Goal: Task Accomplishment & Management: Use online tool/utility

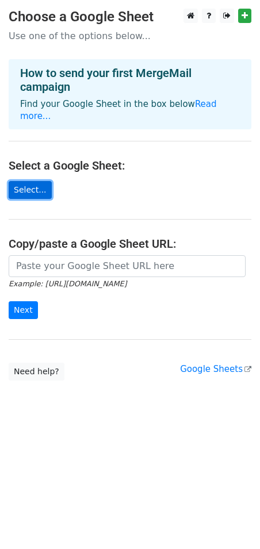
click at [33, 181] on link "Select..." at bounding box center [30, 190] width 43 height 18
click at [16, 181] on link "Select..." at bounding box center [30, 190] width 43 height 18
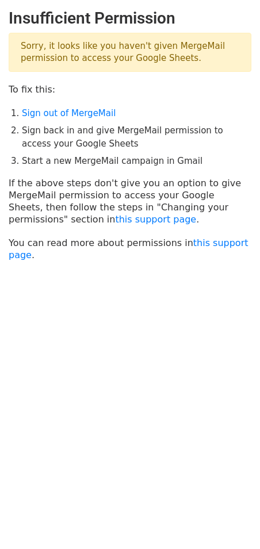
click at [96, 119] on ol "Sign out of MergeMail Sign back in and give MergeMail permission to access your…" at bounding box center [136, 137] width 229 height 61
click at [95, 118] on link "Sign out of MergeMail" at bounding box center [69, 113] width 94 height 10
click at [115, 218] on link "this support page" at bounding box center [155, 219] width 81 height 11
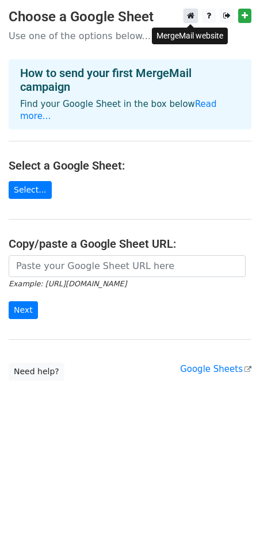
click at [188, 17] on icon at bounding box center [190, 15] width 7 height 8
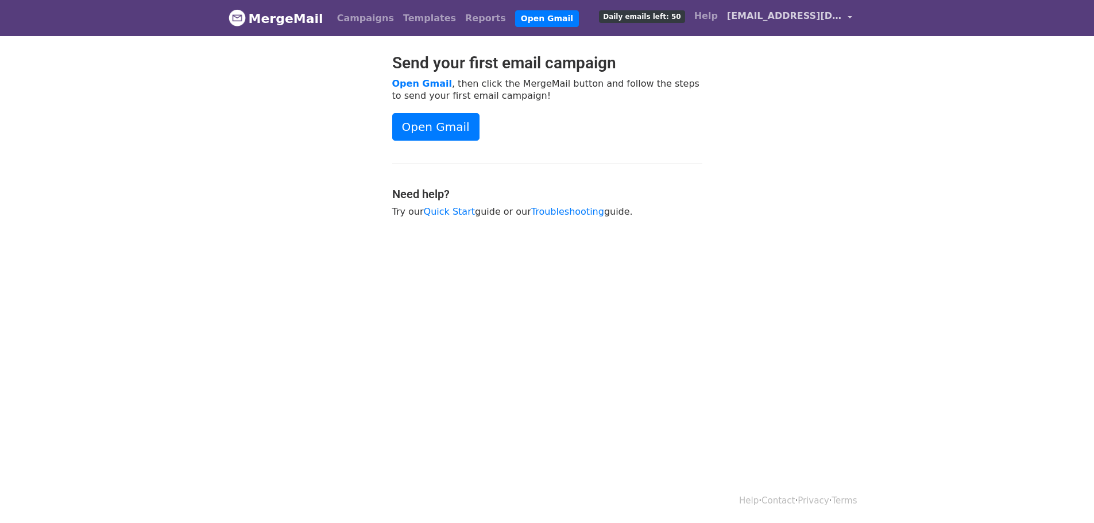
click at [794, 20] on span "mathawat.k@sea.com" at bounding box center [784, 16] width 115 height 14
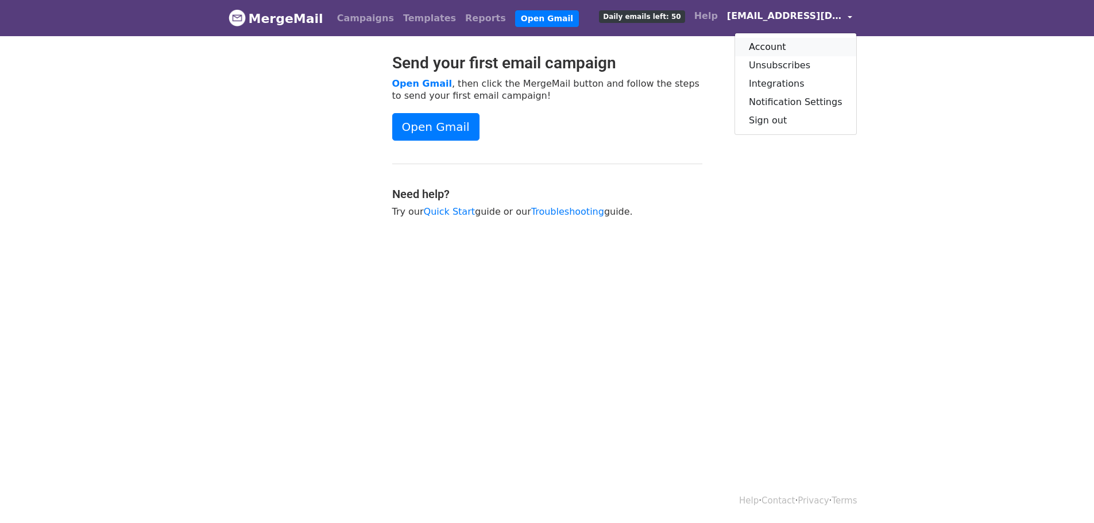
click at [791, 44] on link "Account" at bounding box center [795, 47] width 121 height 18
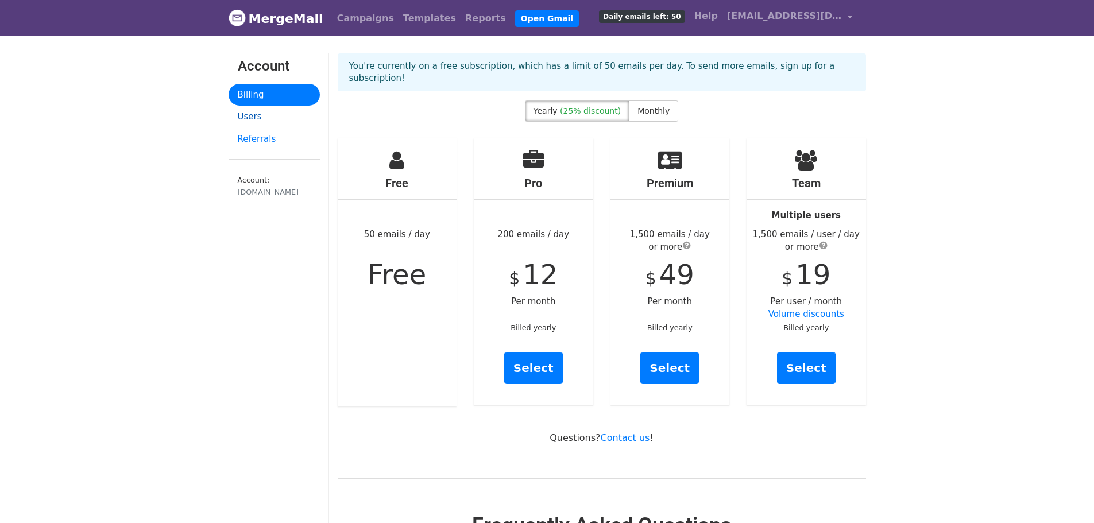
click at [245, 116] on link "Users" at bounding box center [274, 117] width 91 height 22
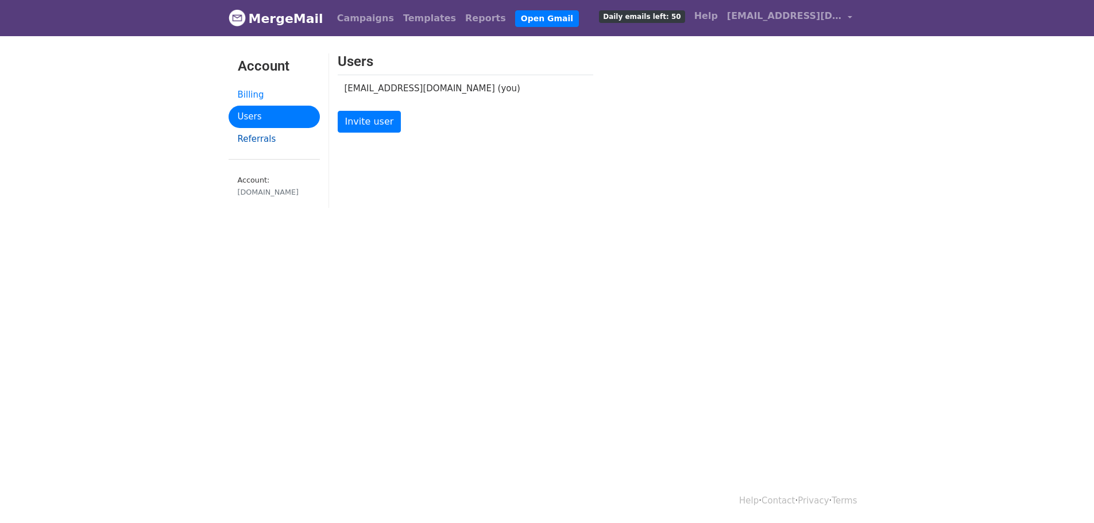
drag, startPoint x: 301, startPoint y: 128, endPoint x: 287, endPoint y: 136, distance: 16.3
click at [301, 128] on link "Referrals" at bounding box center [274, 139] width 91 height 22
click at [287, 136] on link "Referrals" at bounding box center [274, 139] width 91 height 22
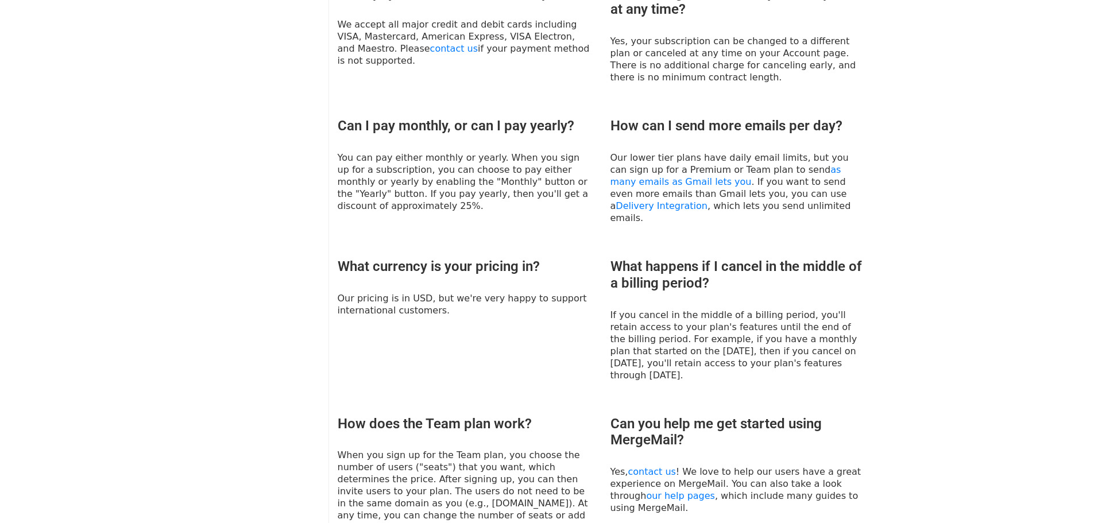
scroll to position [678, 0]
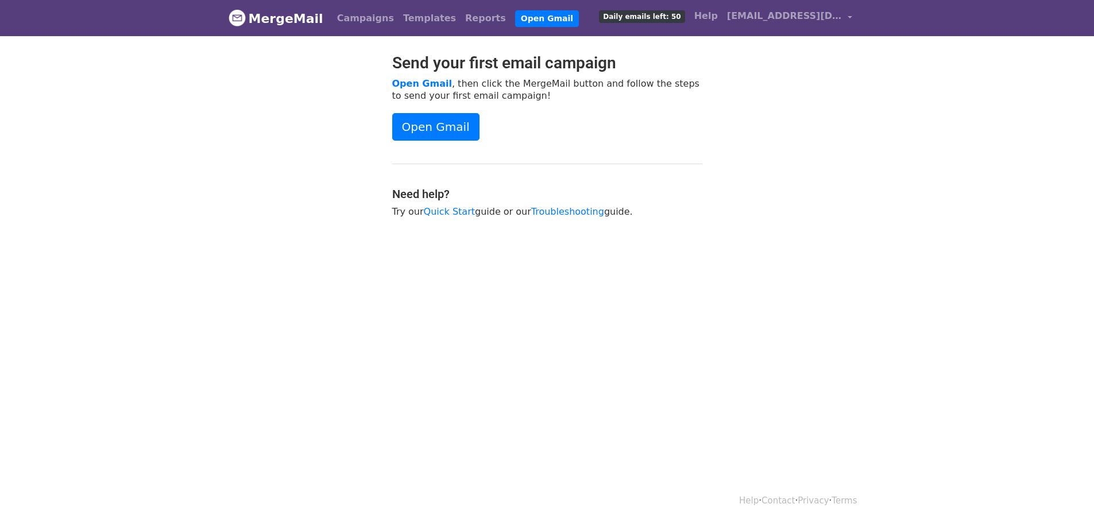
click at [801, 115] on div "Send your first email campaign Open Gmail , then click the MergeMail button and…" at bounding box center [547, 141] width 655 height 176
click at [848, 20] on link "mathawat.k@sea.com" at bounding box center [790, 18] width 134 height 27
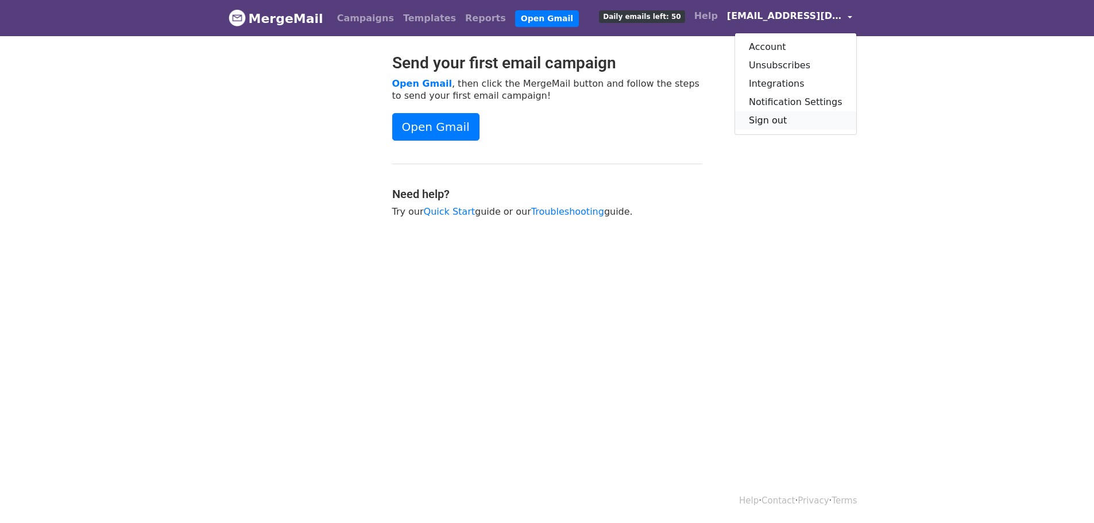
click at [796, 118] on link "Sign out" at bounding box center [795, 120] width 121 height 18
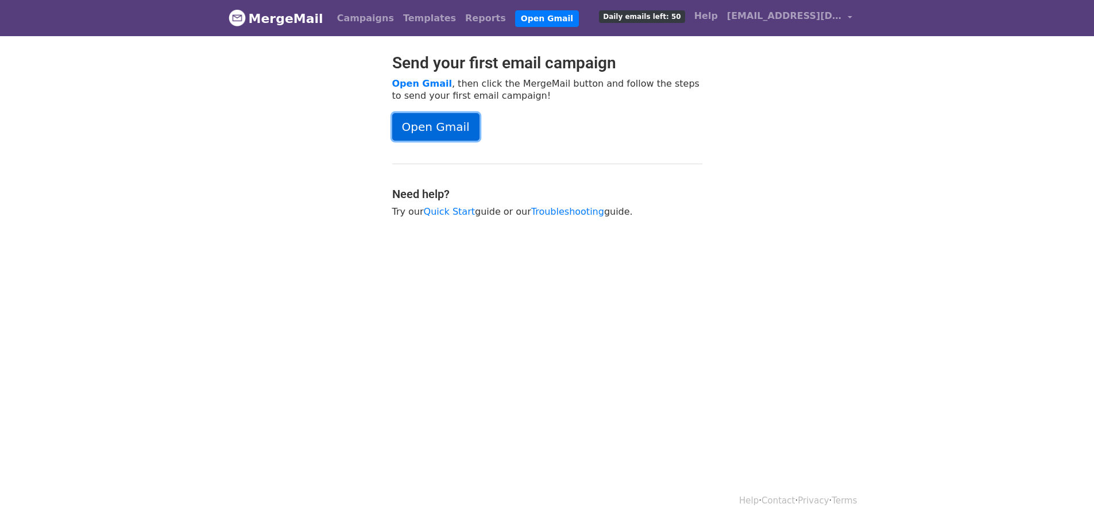
click at [434, 122] on link "Open Gmail" at bounding box center [435, 127] width 87 height 28
click at [457, 209] on link "Quick Start" at bounding box center [449, 211] width 51 height 11
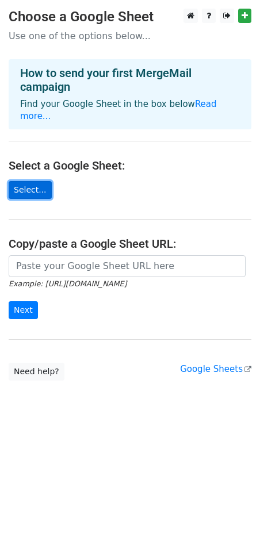
click at [34, 181] on link "Select..." at bounding box center [30, 190] width 43 height 18
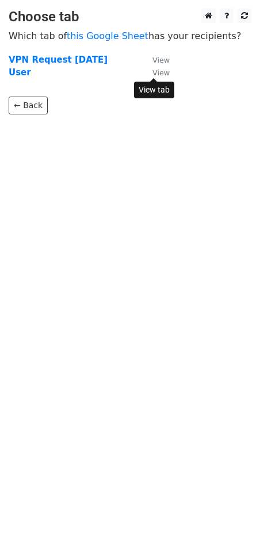
click at [159, 74] on small "View" at bounding box center [160, 72] width 17 height 9
click at [154, 57] on small "View" at bounding box center [160, 60] width 17 height 9
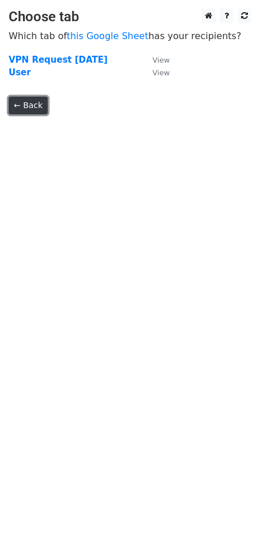
click at [26, 106] on link "← Back" at bounding box center [28, 105] width 39 height 18
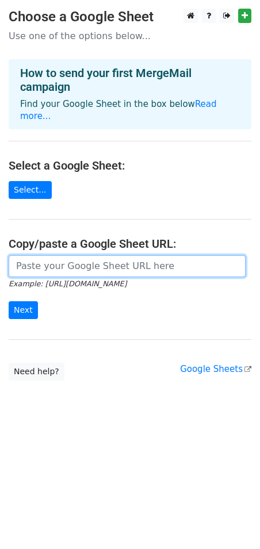
click at [91, 255] on input "url" at bounding box center [127, 266] width 237 height 22
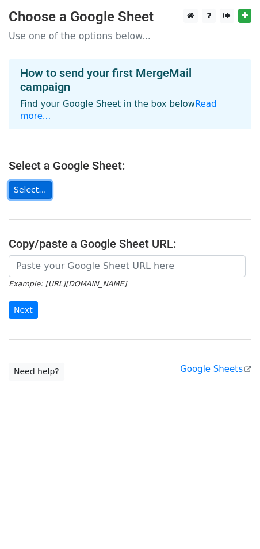
click at [29, 181] on link "Select..." at bounding box center [30, 190] width 43 height 18
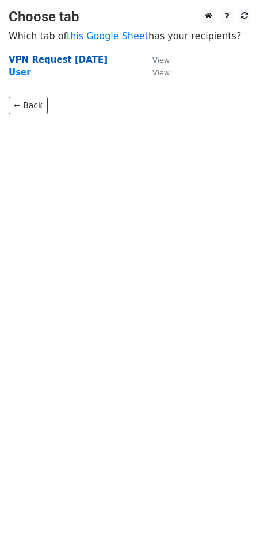
click at [47, 60] on strong "VPN Request [DATE]" at bounding box center [58, 60] width 99 height 10
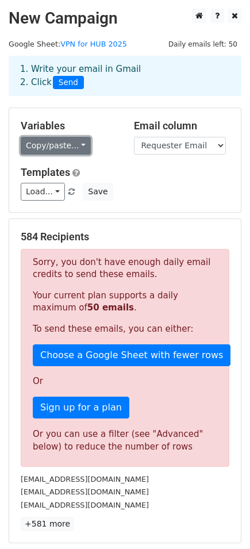
click at [44, 149] on link "Copy/paste..." at bounding box center [56, 146] width 70 height 18
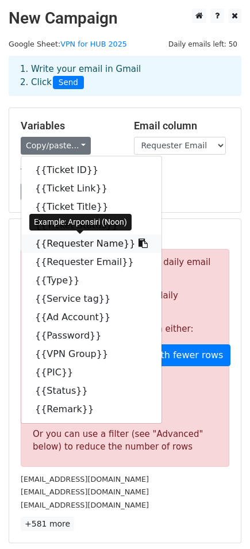
click at [82, 247] on link "{{Requester Name}}" at bounding box center [91, 243] width 140 height 18
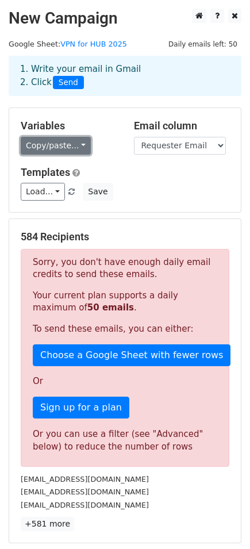
click at [65, 150] on link "Copy/paste..." at bounding box center [56, 146] width 70 height 18
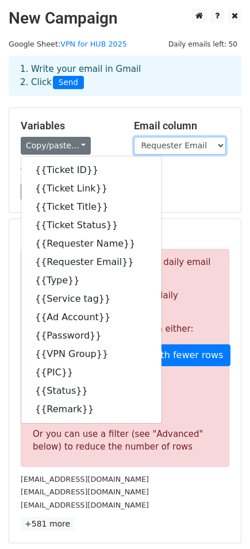
click at [183, 144] on select "Ticket ID Ticket Link Ticket Title Ticket Status Requester Name Requester Email…" at bounding box center [180, 146] width 92 height 18
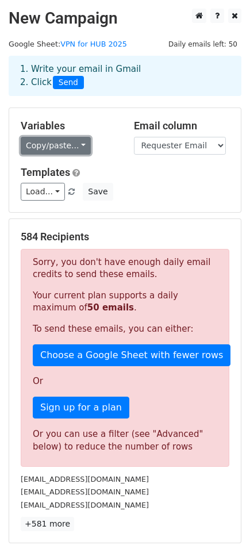
click at [65, 150] on link "Copy/paste..." at bounding box center [56, 146] width 70 height 18
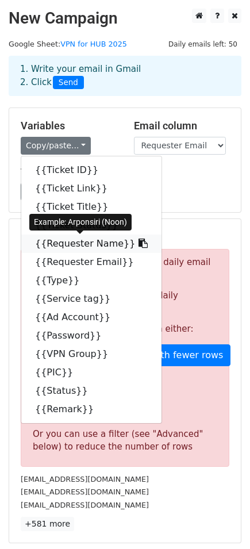
click at [138, 242] on icon at bounding box center [142, 242] width 9 height 9
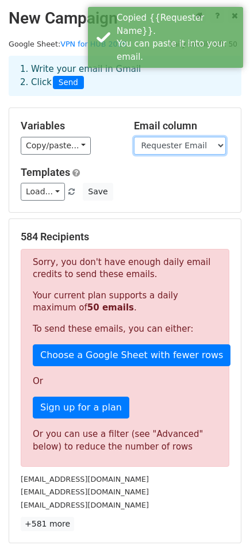
click at [159, 144] on select "Ticket ID Ticket Link Ticket Title Ticket Status Requester Name Requester Email…" at bounding box center [180, 146] width 92 height 18
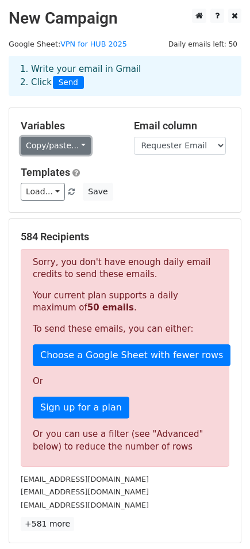
click at [52, 147] on link "Copy/paste..." at bounding box center [56, 146] width 70 height 18
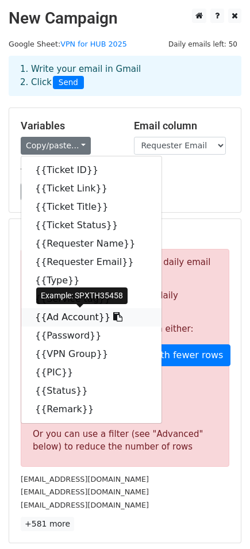
click at [113, 316] on icon at bounding box center [117, 316] width 9 height 9
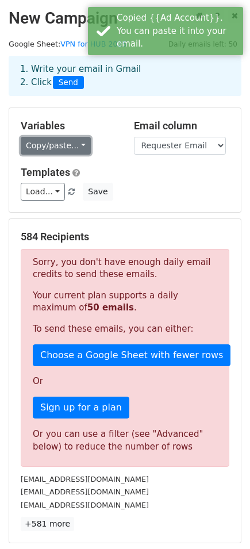
click at [63, 146] on link "Copy/paste..." at bounding box center [56, 146] width 70 height 18
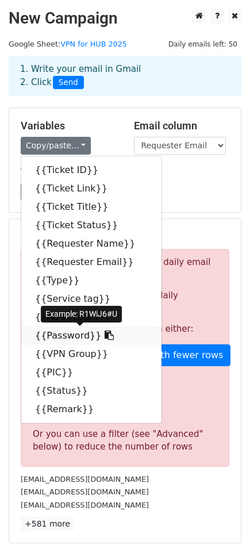
click at [105, 337] on icon at bounding box center [109, 334] width 9 height 9
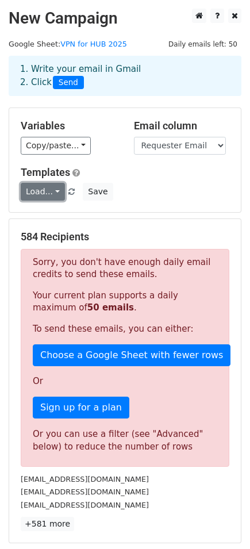
click at [43, 187] on link "Load..." at bounding box center [43, 192] width 44 height 18
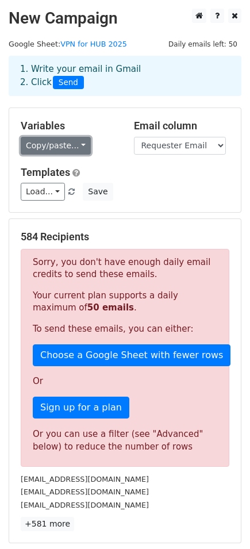
click at [60, 146] on link "Copy/paste..." at bounding box center [56, 146] width 70 height 18
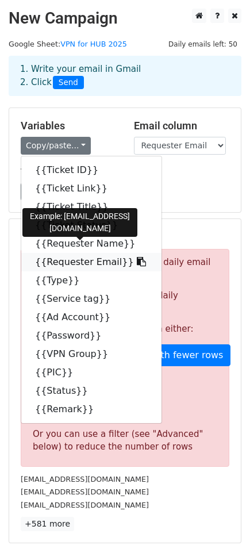
click at [106, 261] on link "{{Requester Email}}" at bounding box center [91, 262] width 140 height 18
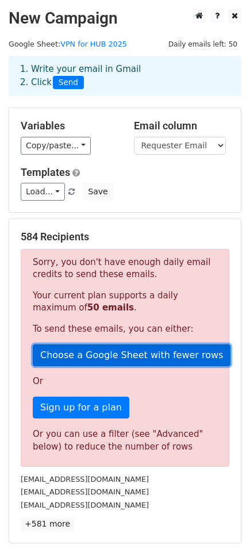
click at [138, 360] on link "Choose a Google Sheet with fewer rows" at bounding box center [132, 355] width 198 height 22
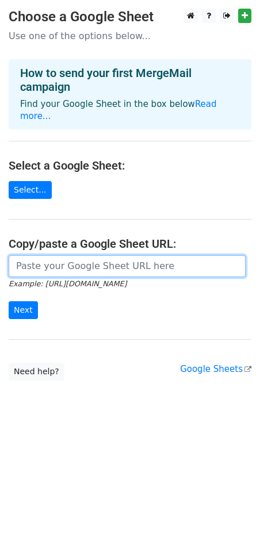
click at [74, 255] on input "url" at bounding box center [127, 266] width 237 height 22
paste input "https://docs.google.com/spreadsheets/d/1qkNuSo23TDq5cmzdwjmpJevgdKr4e3wx35cei-U…"
type input "https://docs.google.com/spreadsheets/d/1qkNuSo23TDq5cmzdwjmpJevgdKr4e3wx35cei-U…"
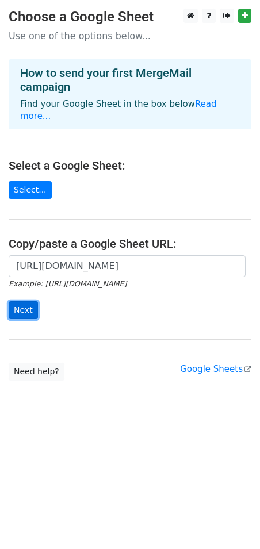
click at [30, 301] on input "Next" at bounding box center [23, 310] width 29 height 18
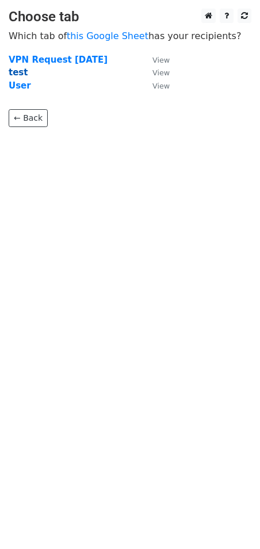
click at [15, 74] on strong "test" at bounding box center [18, 72] width 19 height 10
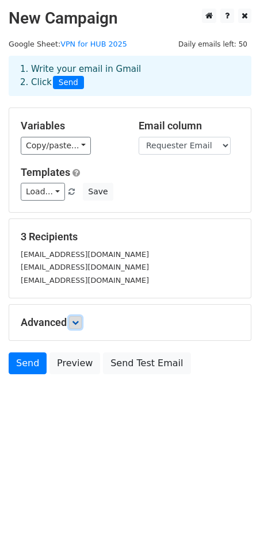
click at [78, 327] on link at bounding box center [75, 322] width 13 height 13
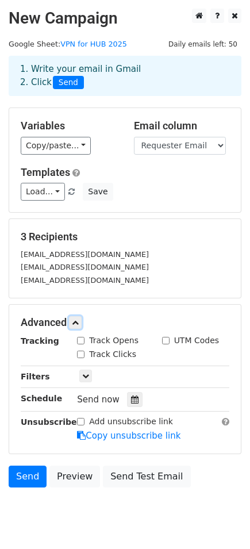
scroll to position [37, 0]
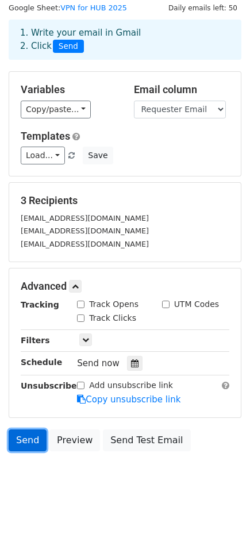
click at [20, 433] on link "Send" at bounding box center [28, 440] width 38 height 22
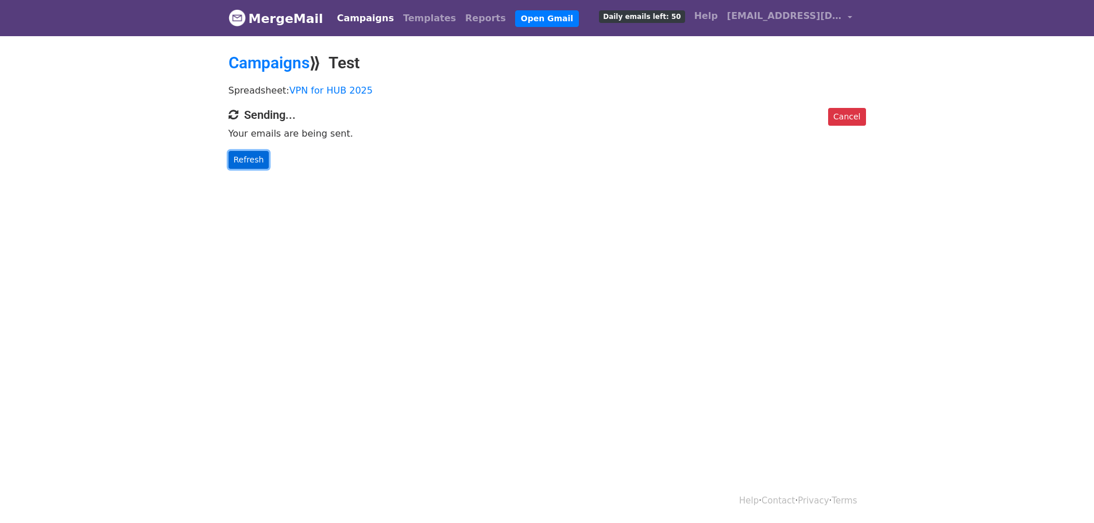
click at [256, 160] on link "Refresh" at bounding box center [249, 160] width 41 height 18
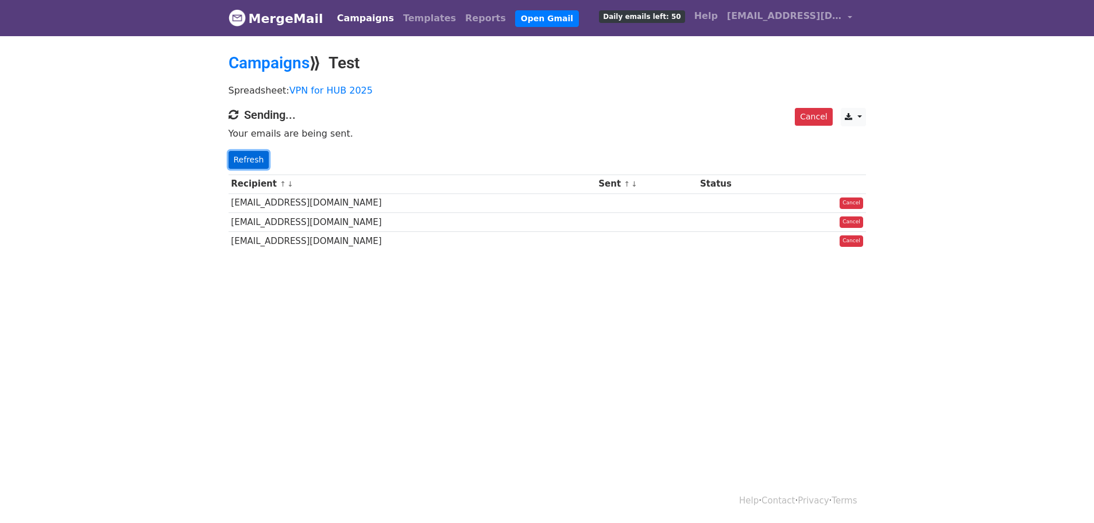
click at [247, 161] on link "Refresh" at bounding box center [249, 160] width 41 height 18
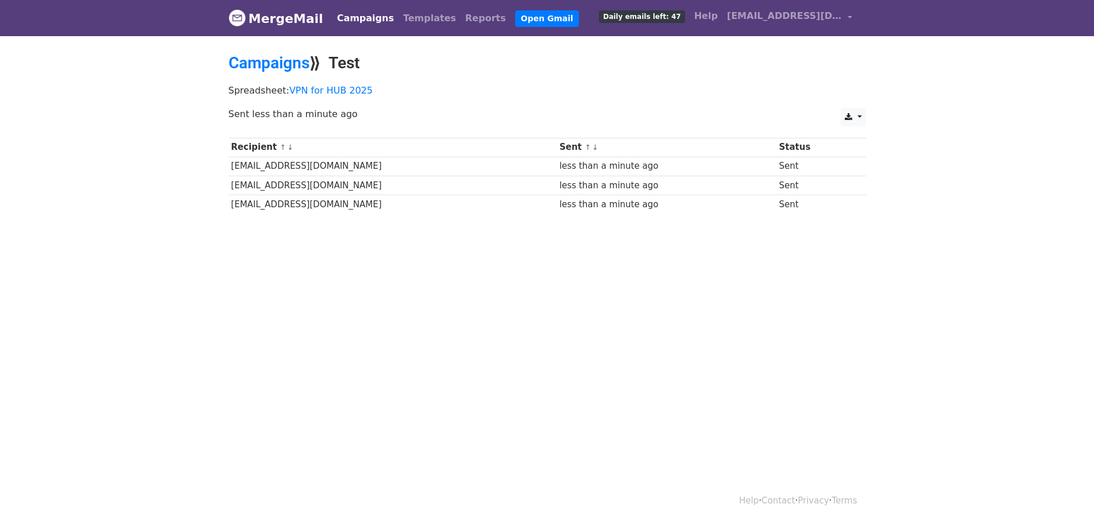
click at [556, 389] on html "MergeMail Campaigns Templates Reports Open Gmail Daily emails left: 47 Help mat…" at bounding box center [547, 261] width 1094 height 523
click at [1018, 296] on html "MergeMail Campaigns Templates Reports Open Gmail Daily emails left: 47 Help mat…" at bounding box center [547, 261] width 1094 height 523
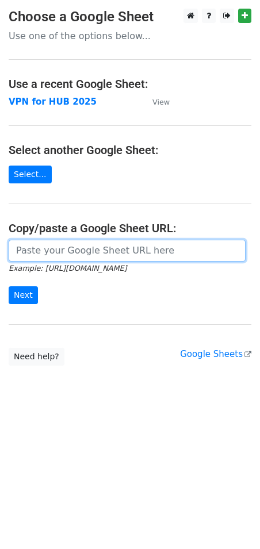
click at [29, 256] on input "url" at bounding box center [127, 251] width 237 height 22
paste input "[URL][DOMAIN_NAME]"
type input "[URL][DOMAIN_NAME]"
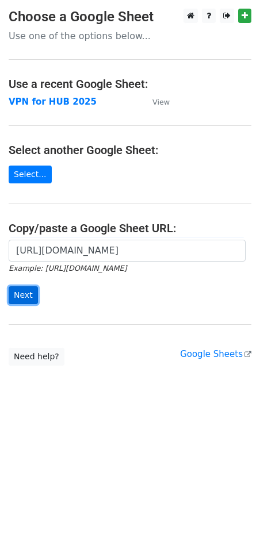
click at [26, 292] on input "Next" at bounding box center [23, 295] width 29 height 18
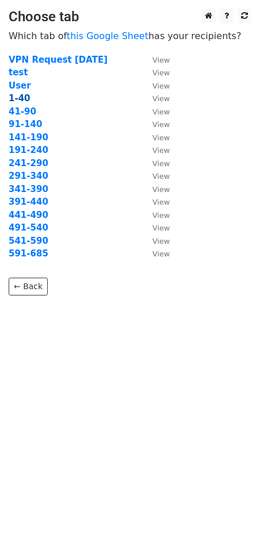
click at [14, 98] on strong "1-40" at bounding box center [20, 98] width 22 height 10
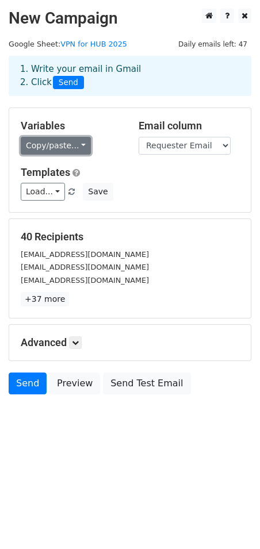
click at [68, 150] on link "Copy/paste..." at bounding box center [56, 146] width 70 height 18
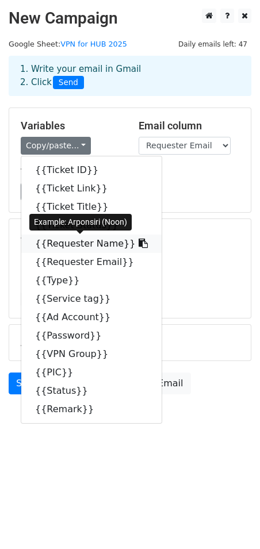
click at [138, 244] on icon at bounding box center [142, 242] width 9 height 9
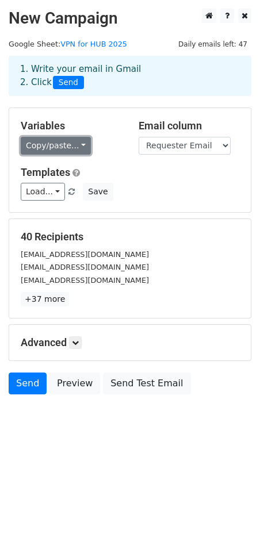
click at [65, 144] on link "Copy/paste..." at bounding box center [56, 146] width 70 height 18
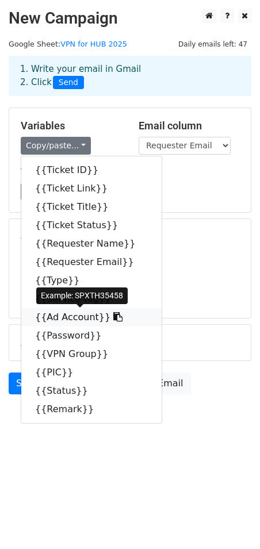
click at [113, 317] on icon at bounding box center [117, 316] width 9 height 9
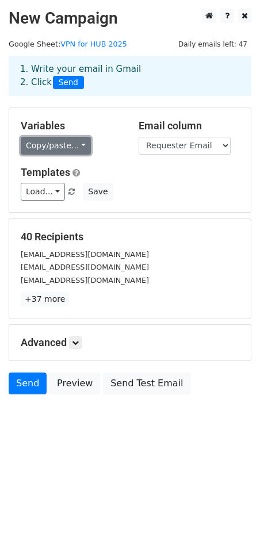
click at [68, 147] on link "Copy/paste..." at bounding box center [56, 146] width 70 height 18
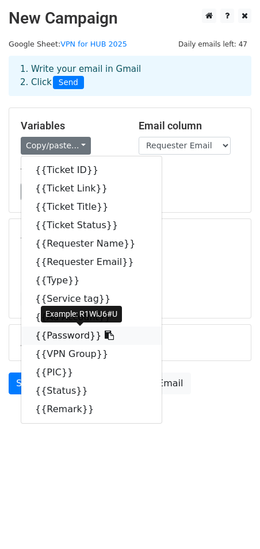
click at [105, 336] on icon at bounding box center [109, 334] width 9 height 9
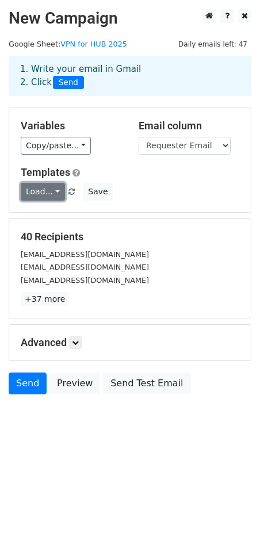
click at [45, 190] on link "Load..." at bounding box center [43, 192] width 44 height 18
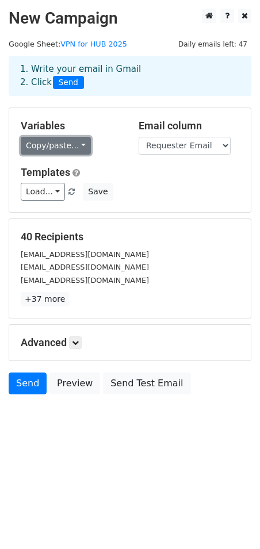
click at [56, 150] on link "Copy/paste..." at bounding box center [56, 146] width 70 height 18
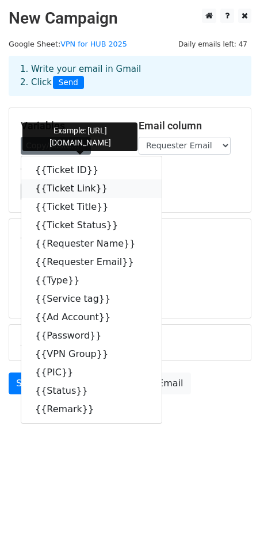
click at [110, 187] on icon at bounding box center [114, 187] width 9 height 9
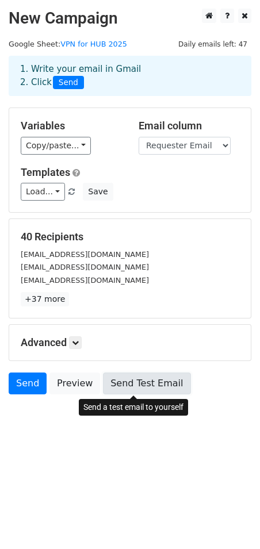
click at [161, 384] on link "Send Test Email" at bounding box center [146, 383] width 87 height 22
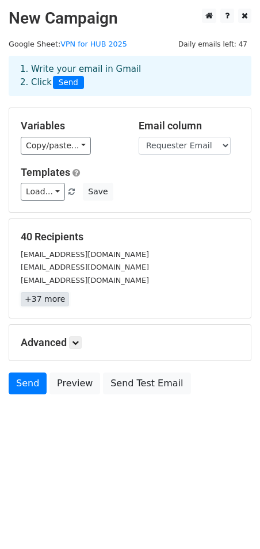
click at [51, 296] on link "+37 more" at bounding box center [45, 299] width 48 height 14
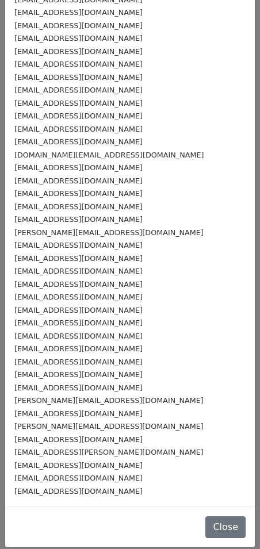
scroll to position [72, 0]
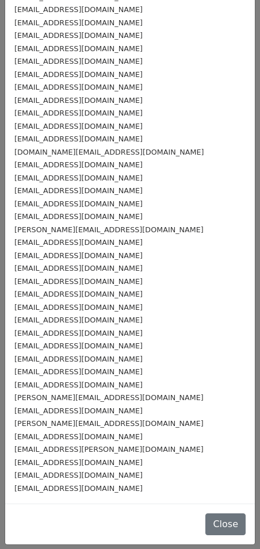
click at [198, 527] on div "Close" at bounding box center [129, 523] width 249 height 41
click at [205, 527] on button "Close" at bounding box center [225, 524] width 40 height 22
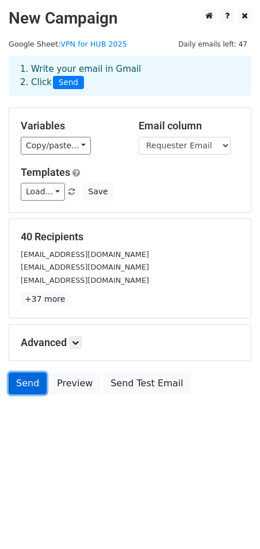
click at [17, 391] on link "Send" at bounding box center [28, 383] width 38 height 22
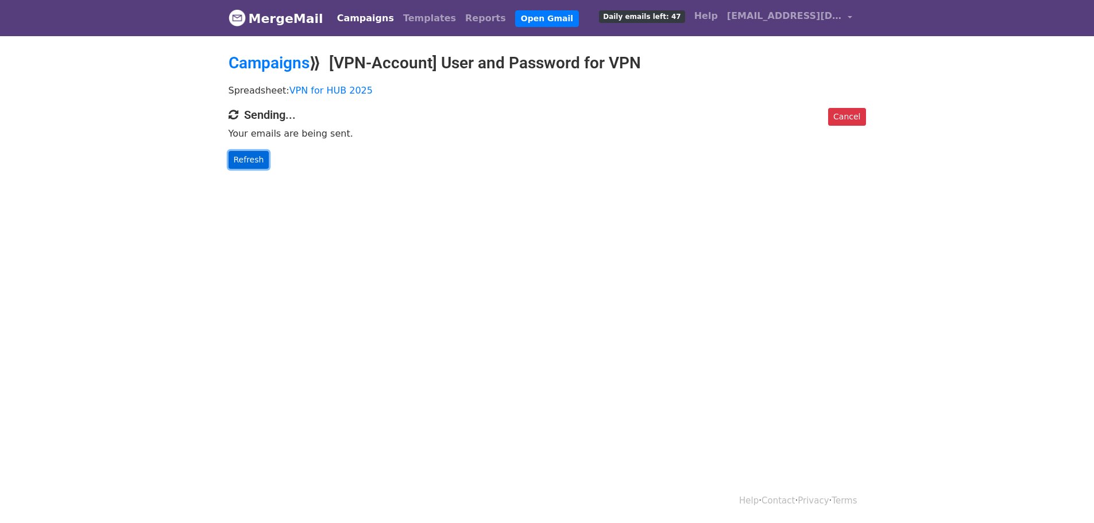
click at [249, 158] on link "Refresh" at bounding box center [249, 160] width 41 height 18
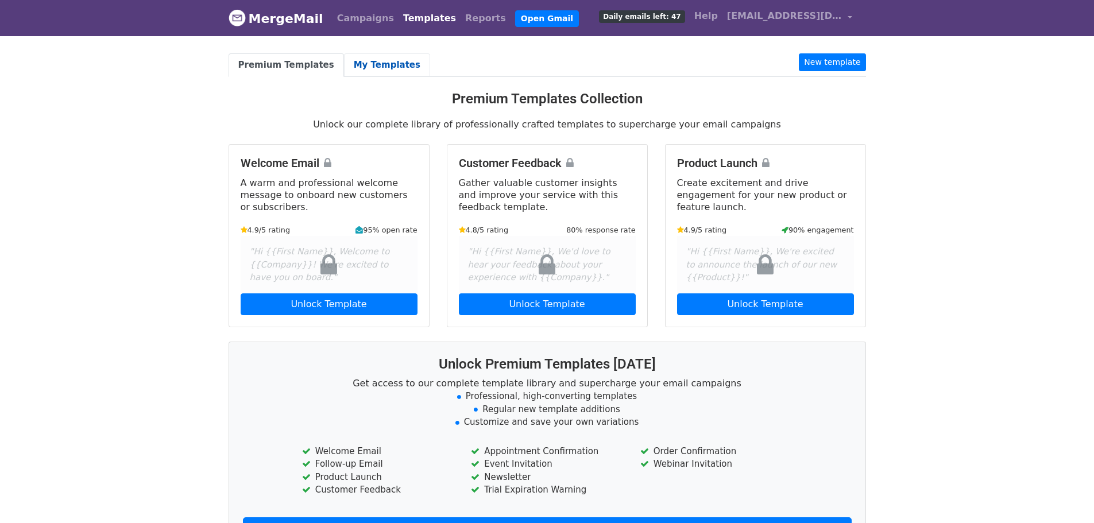
click at [354, 59] on link "My Templates" at bounding box center [387, 65] width 86 height 24
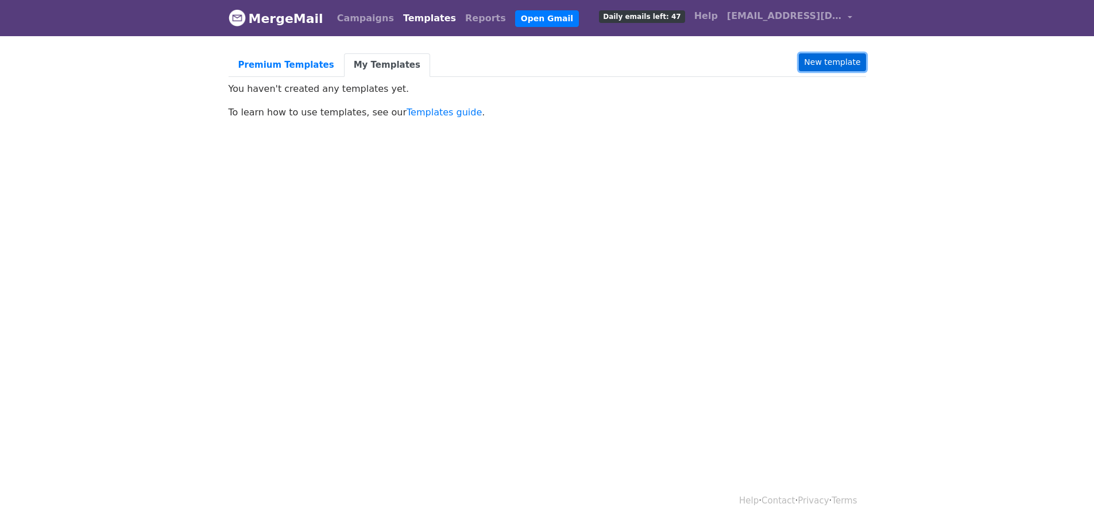
click at [828, 62] on link "New template" at bounding box center [832, 62] width 67 height 18
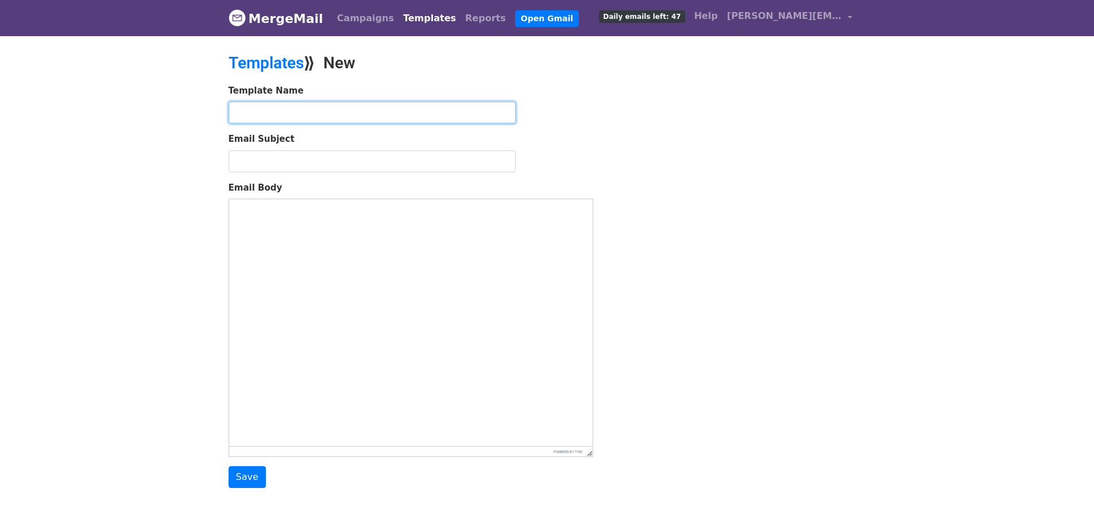
click at [350, 110] on input "text" at bounding box center [372, 113] width 287 height 22
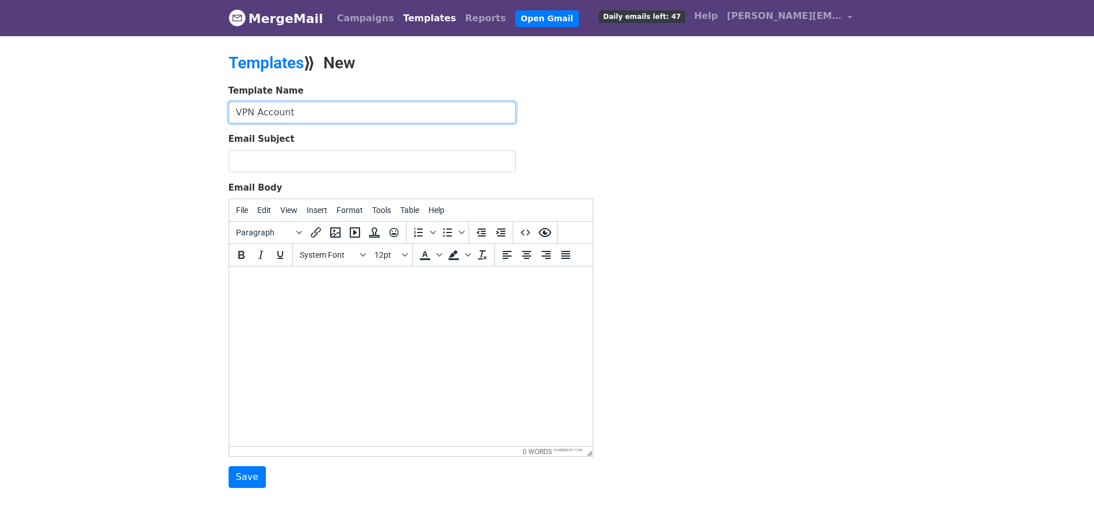
type input "VPN Account"
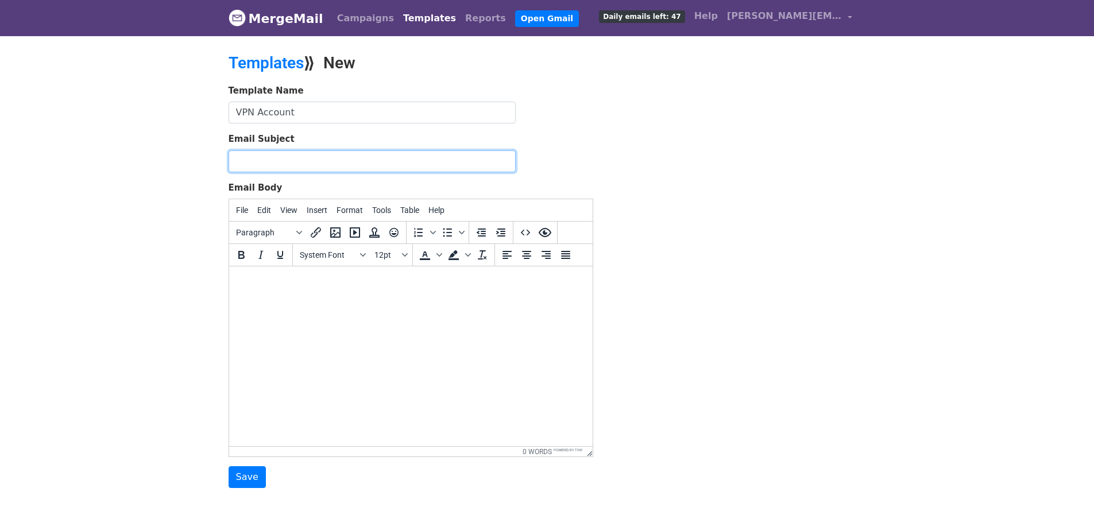
click at [346, 163] on input "Email Subject" at bounding box center [372, 161] width 287 height 22
paste input "[VPN-Account] User and Password for VPN"
type input "[VPN-Account] User and Password for VPN"
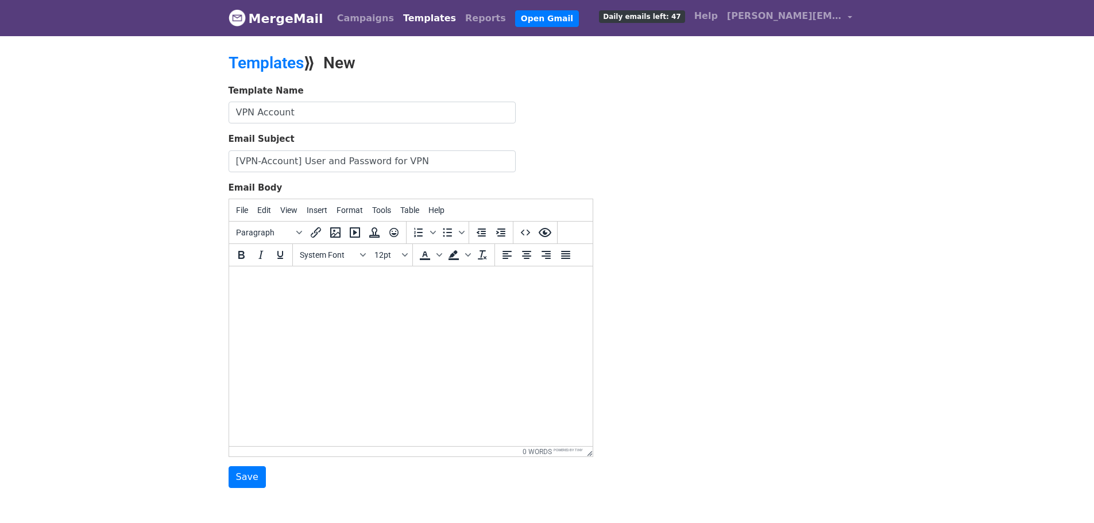
click at [442, 298] on html at bounding box center [411, 282] width 364 height 31
paste body
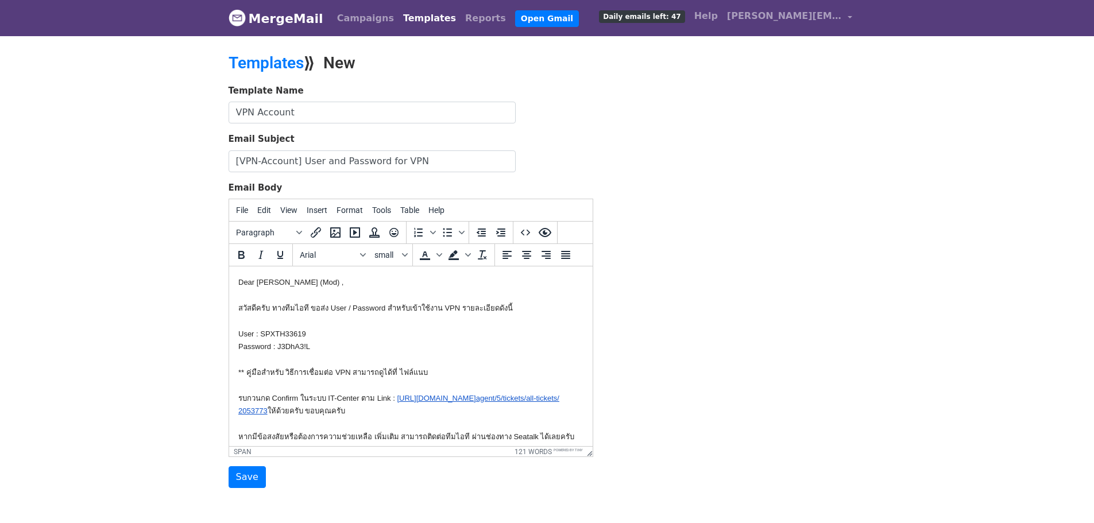
click at [454, 343] on body "Dear Yaowanuch (Mod) , สวัสดีครับ ทางทีมไอที ขอส่ง User / Password สำหรับเข้าใช…" at bounding box center [410, 359] width 345 height 167
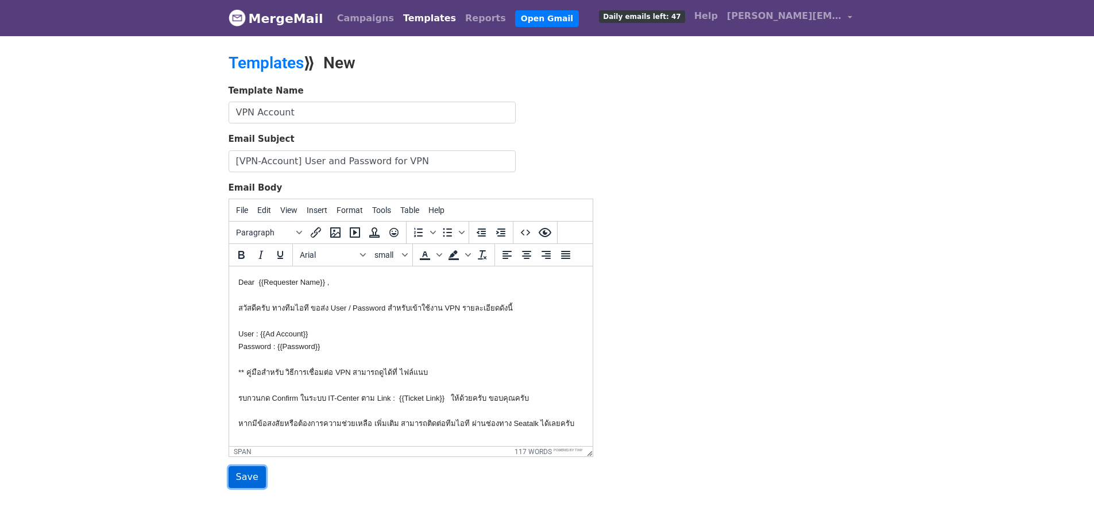
click at [248, 477] on input "Save" at bounding box center [247, 477] width 37 height 22
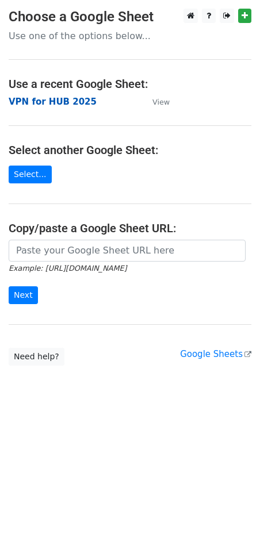
click at [46, 104] on strong "VPN for HUB 2025" at bounding box center [53, 101] width 88 height 10
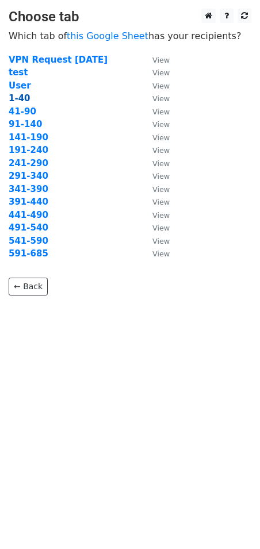
click at [20, 98] on strong "1-40" at bounding box center [20, 98] width 22 height 10
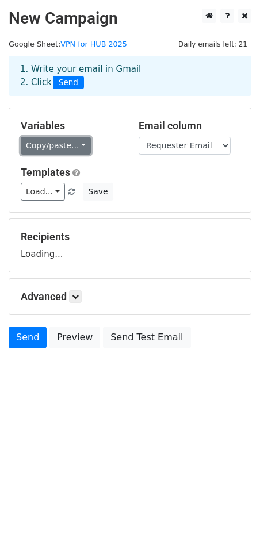
click at [55, 147] on link "Copy/paste..." at bounding box center [56, 146] width 70 height 18
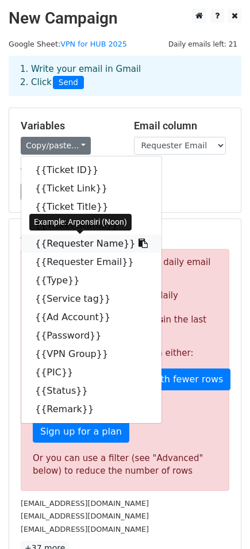
click at [138, 242] on icon at bounding box center [142, 242] width 9 height 9
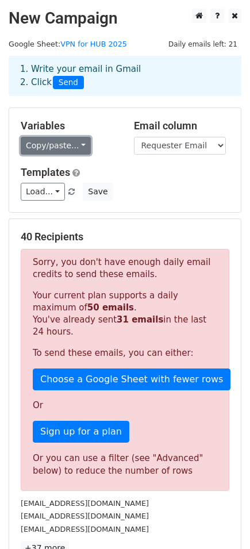
click at [76, 139] on link "Copy/paste..." at bounding box center [56, 146] width 70 height 18
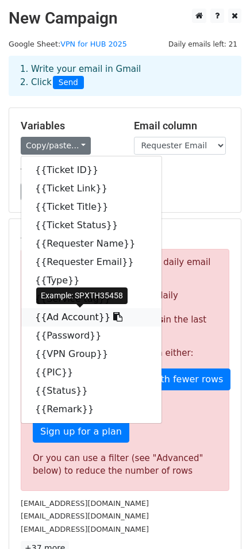
drag, startPoint x: 101, startPoint y: 315, endPoint x: 4, endPoint y: 298, distance: 98.0
click at [113, 315] on icon at bounding box center [117, 316] width 9 height 9
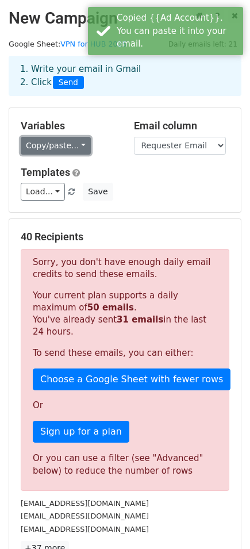
click at [59, 147] on link "Copy/paste..." at bounding box center [56, 146] width 70 height 18
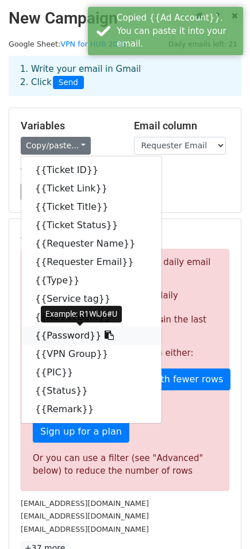
click at [105, 338] on icon at bounding box center [109, 334] width 9 height 9
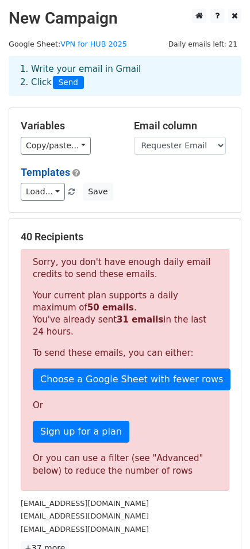
click at [58, 150] on div "View my templates" at bounding box center [46, 154] width 76 height 17
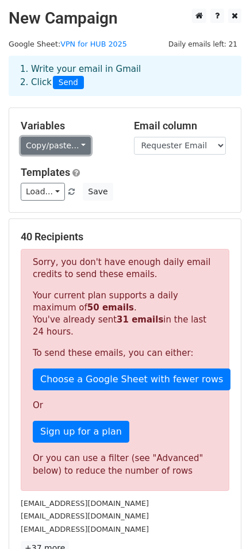
click at [61, 144] on link "Copy/paste..." at bounding box center [56, 146] width 70 height 18
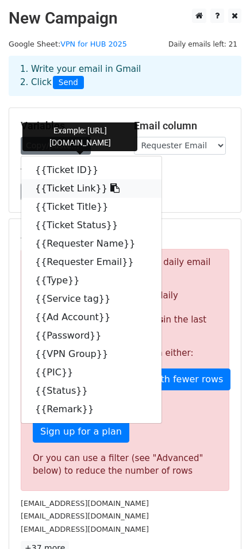
click at [110, 188] on icon at bounding box center [114, 187] width 9 height 9
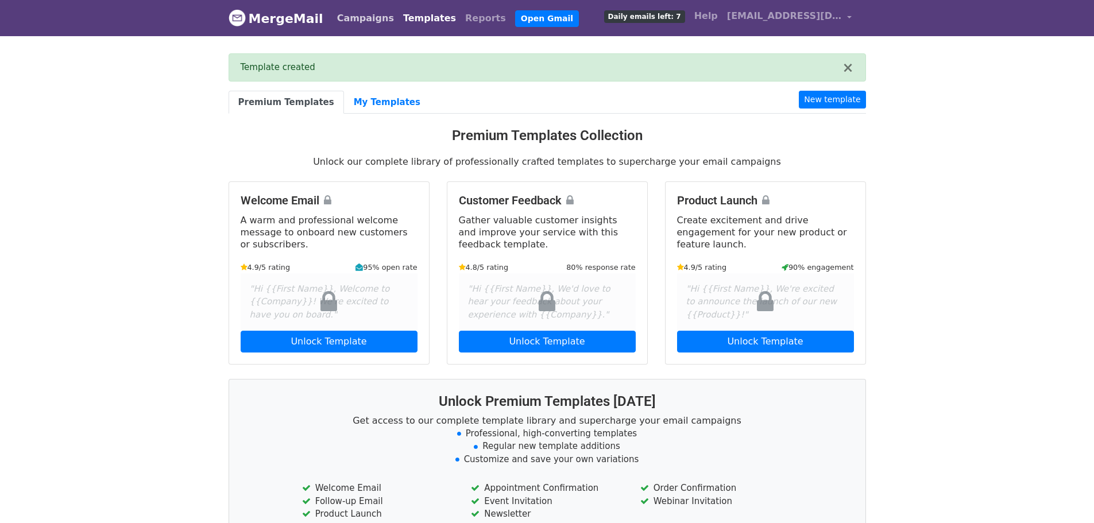
click at [342, 23] on link "Campaigns" at bounding box center [366, 18] width 66 height 23
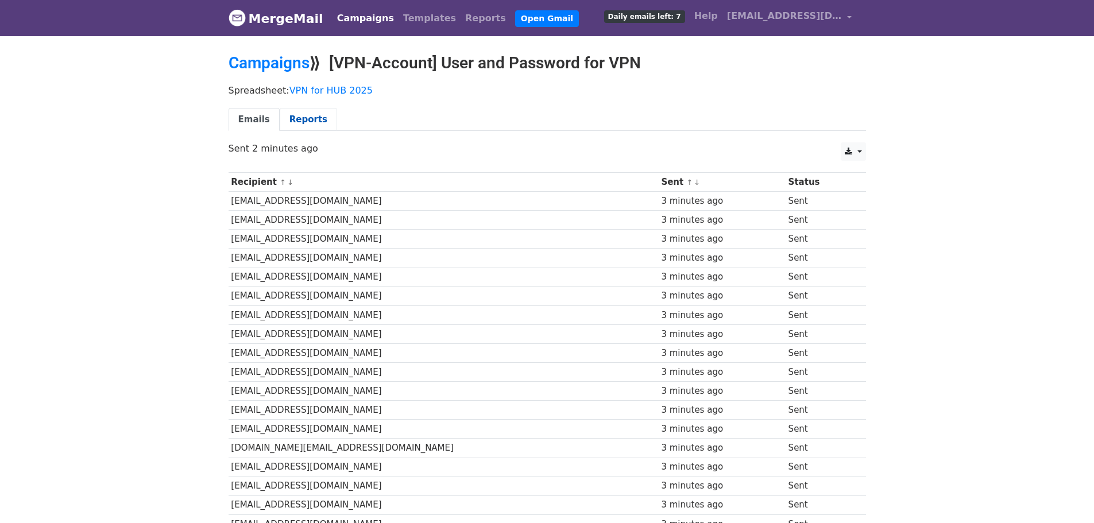
click at [304, 122] on link "Reports" at bounding box center [308, 120] width 57 height 24
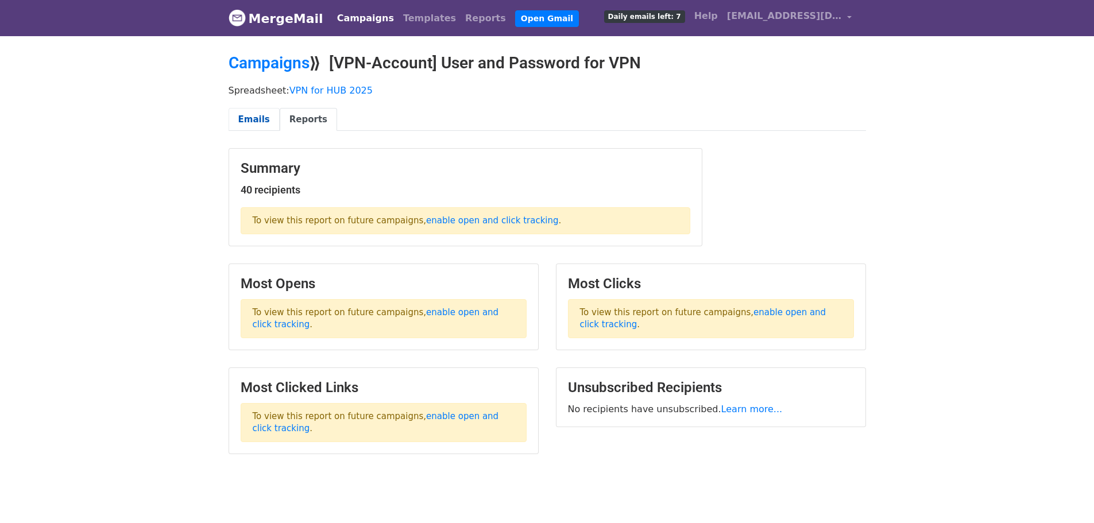
click at [259, 123] on link "Emails" at bounding box center [254, 120] width 51 height 24
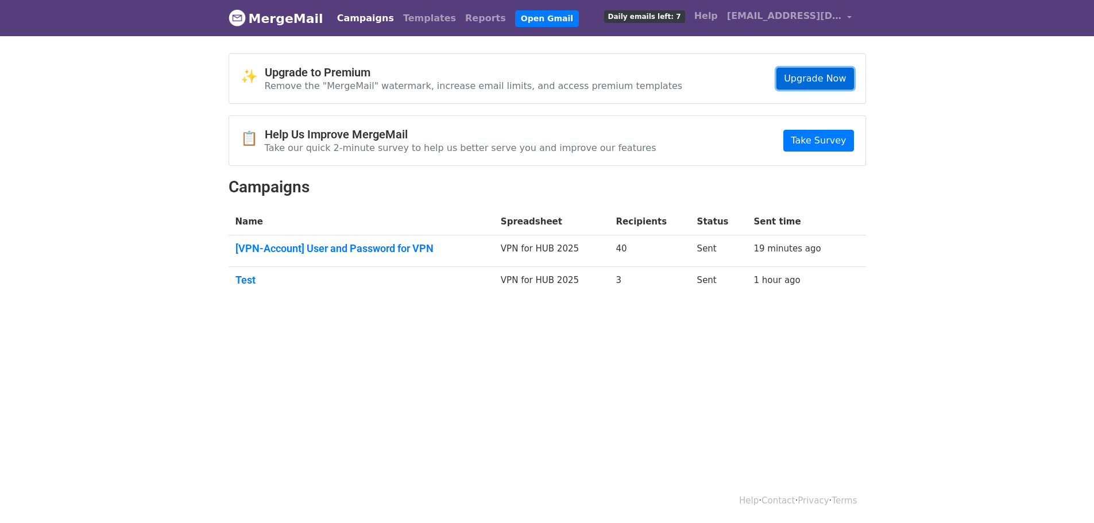
click at [820, 77] on link "Upgrade Now" at bounding box center [815, 79] width 77 height 22
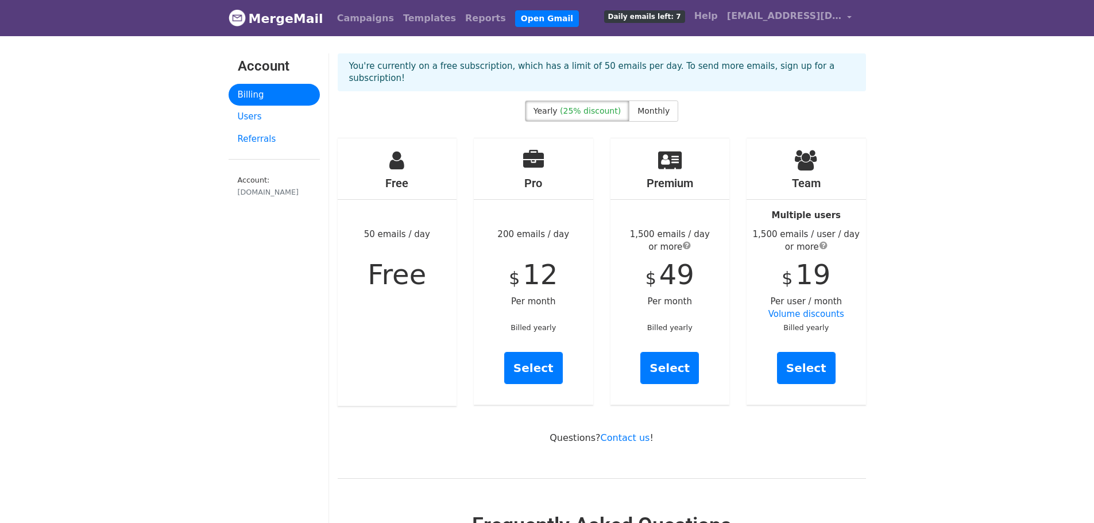
click at [545, 267] on span "12" at bounding box center [540, 274] width 35 height 32
